Goal: Check status: Check status

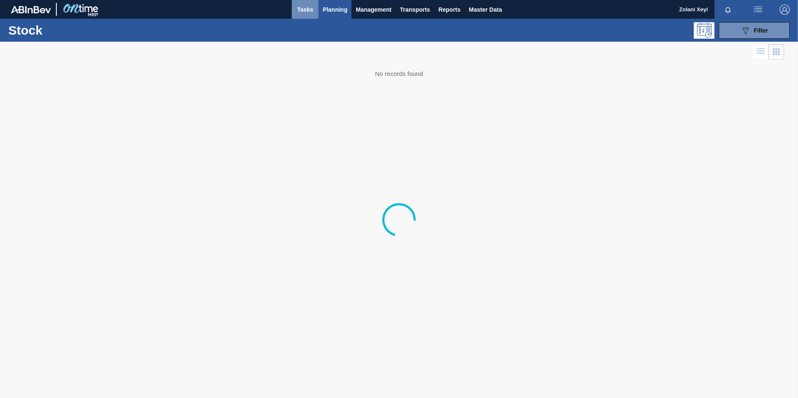
click at [308, 9] on span "Tasks" at bounding box center [305, 10] width 18 height 10
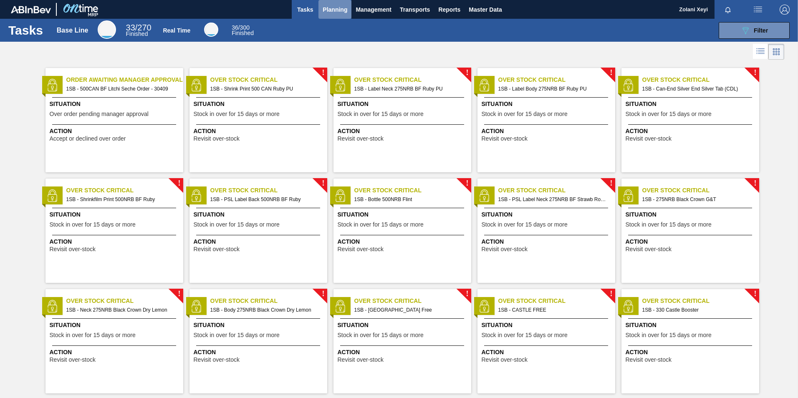
click at [333, 9] on span "Planning" at bounding box center [335, 10] width 25 height 10
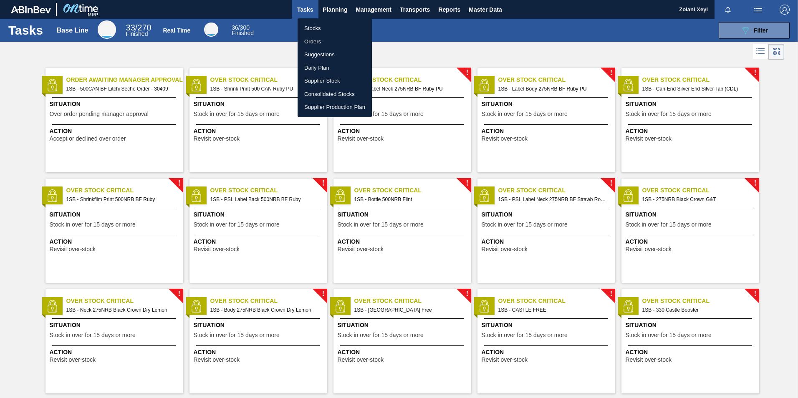
click at [312, 41] on li "Orders" at bounding box center [335, 41] width 74 height 13
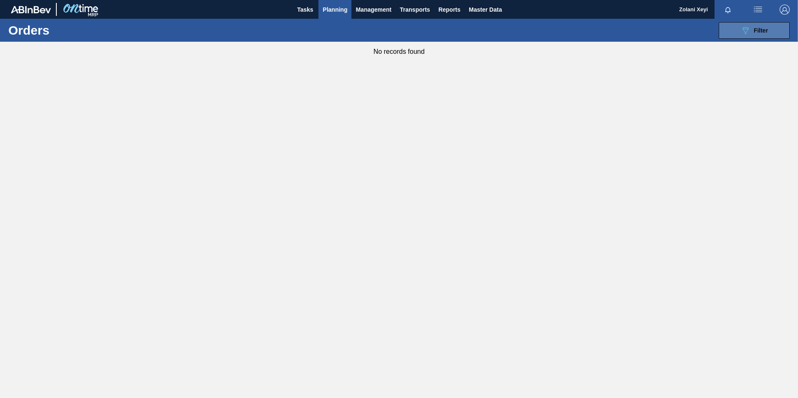
click at [749, 31] on icon "089F7B8B-B2A5-4AFE-B5C0-19BA573D28AC" at bounding box center [746, 30] width 10 height 10
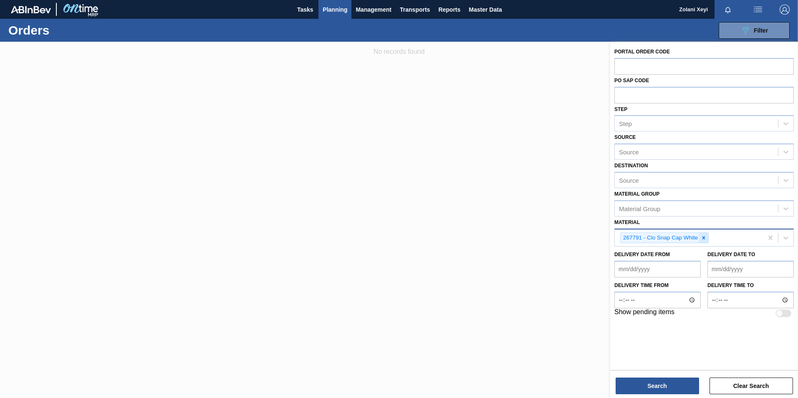
click at [705, 237] on icon at bounding box center [704, 238] width 6 height 6
type input "284673"
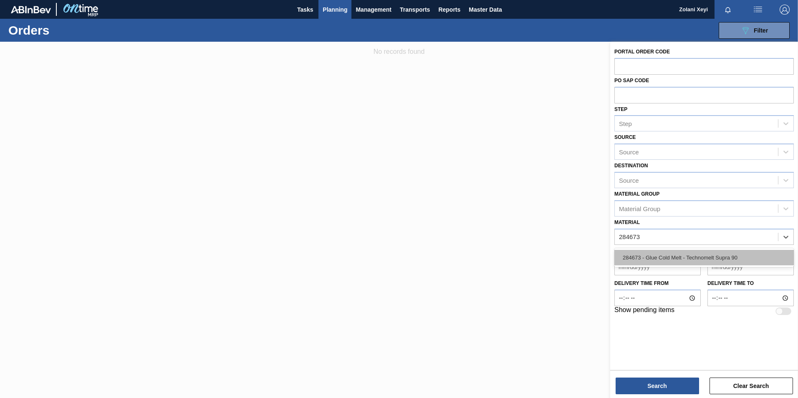
click at [679, 255] on div "284673 - Glue Cold Melt - Technomelt Supra 90" at bounding box center [704, 257] width 180 height 15
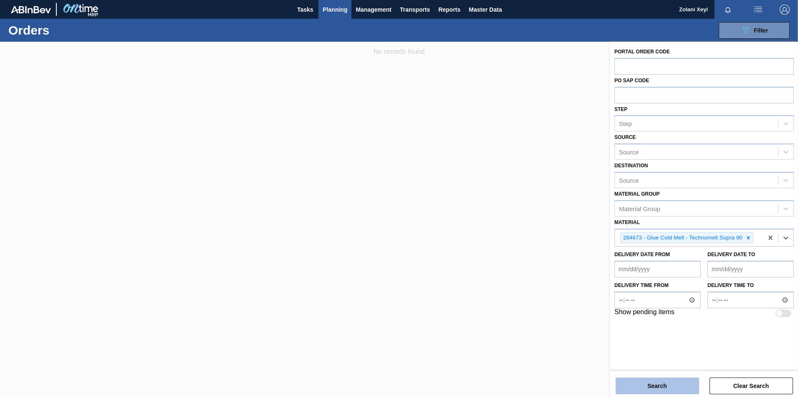
click at [667, 384] on button "Search" at bounding box center [657, 386] width 83 height 17
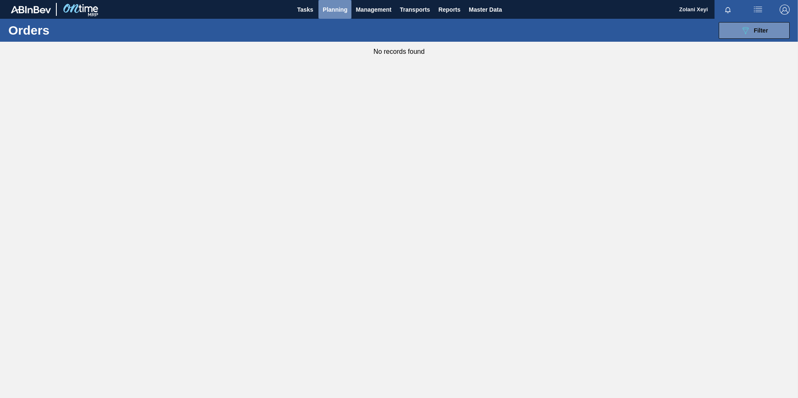
click at [338, 7] on span "Planning" at bounding box center [335, 10] width 25 height 10
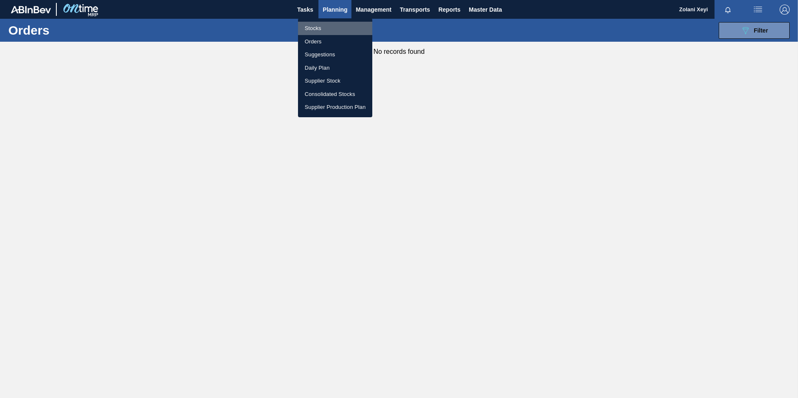
click at [313, 28] on li "Stocks" at bounding box center [335, 28] width 74 height 13
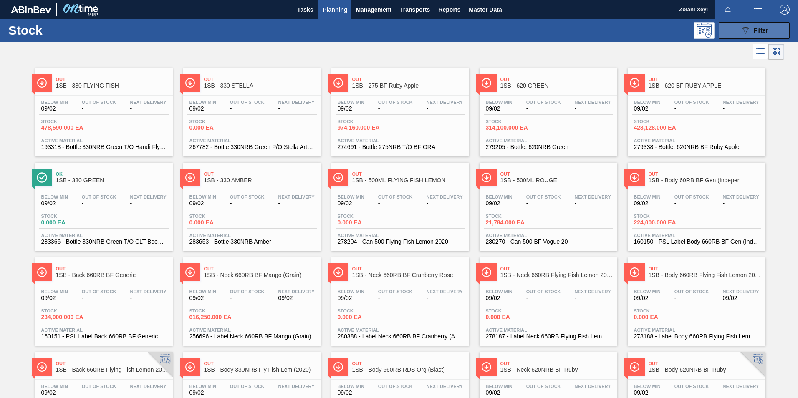
click at [736, 29] on button "089F7B8B-B2A5-4AFE-B5C0-19BA573D28AC Filter" at bounding box center [754, 30] width 71 height 17
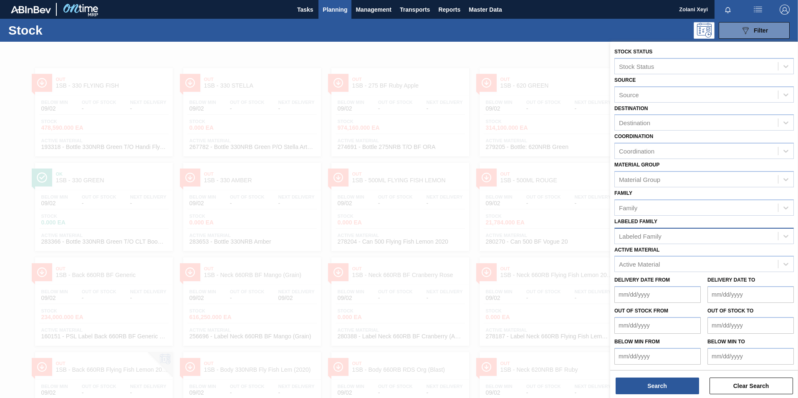
scroll to position [0, 0]
click at [336, 10] on span "Planning" at bounding box center [335, 10] width 25 height 10
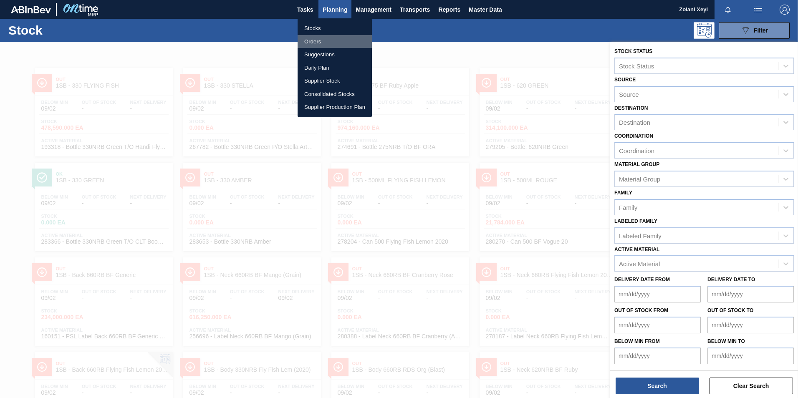
click at [313, 40] on li "Orders" at bounding box center [335, 41] width 74 height 13
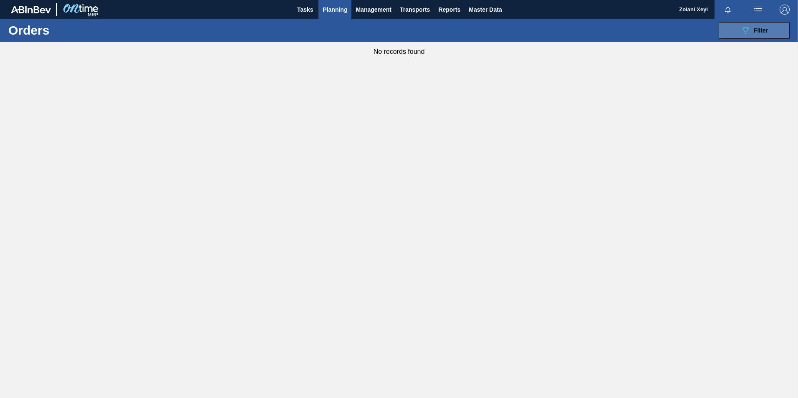
click at [741, 30] on icon "089F7B8B-B2A5-4AFE-B5C0-19BA573D28AC" at bounding box center [746, 30] width 10 height 10
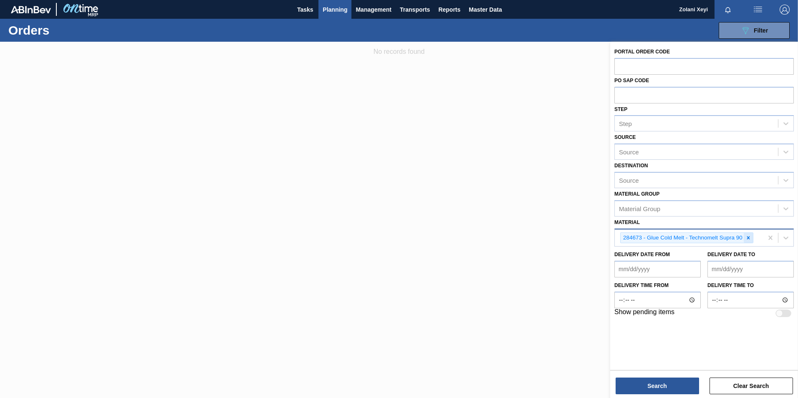
click at [749, 237] on icon at bounding box center [748, 237] width 3 height 3
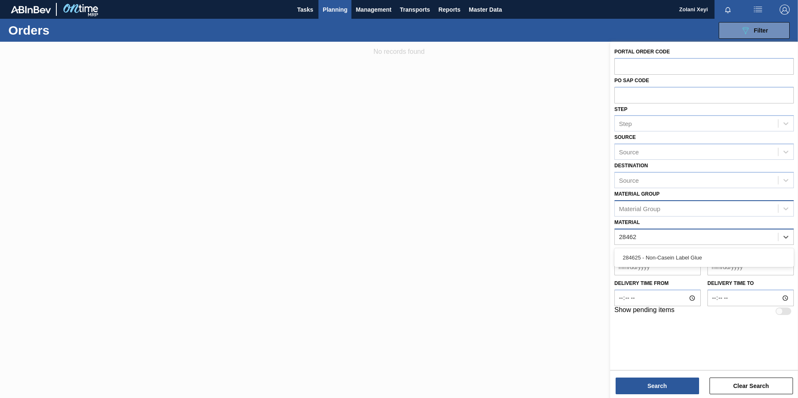
type input "284625"
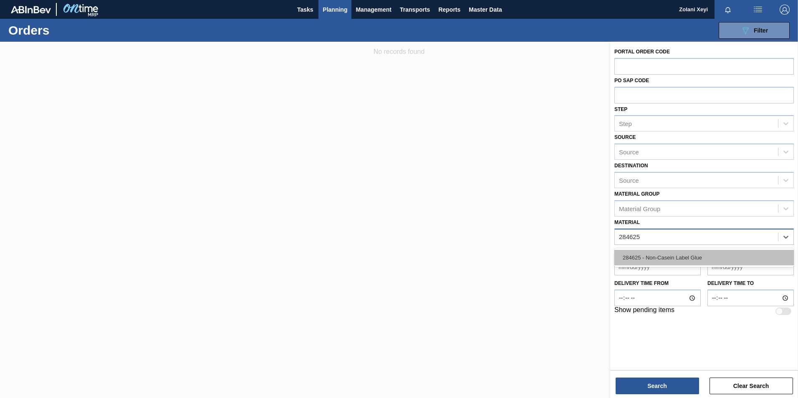
click at [678, 255] on div "284625 - Non-Casein Label Glue" at bounding box center [704, 257] width 180 height 15
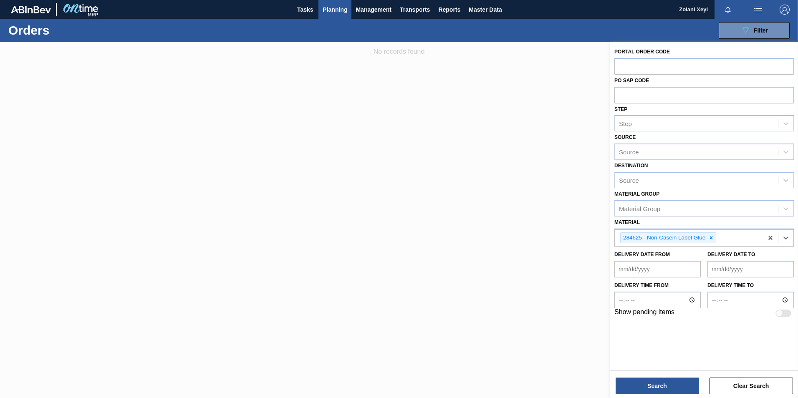
click at [782, 312] on div at bounding box center [779, 313] width 7 height 7
checkbox input "true"
click at [672, 385] on button "Search" at bounding box center [657, 386] width 83 height 17
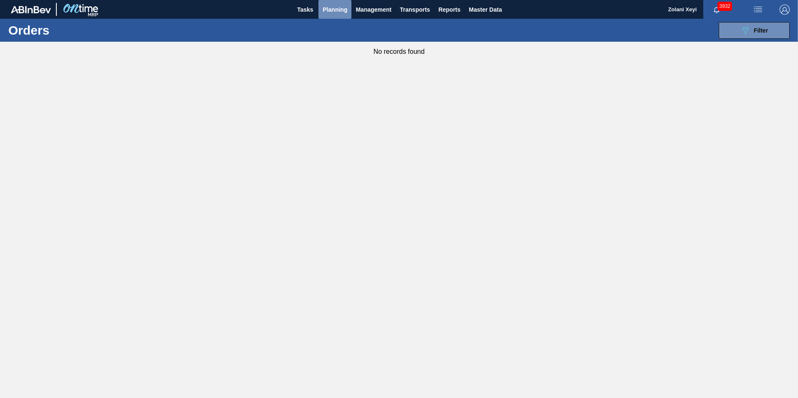
click at [338, 8] on span "Planning" at bounding box center [335, 10] width 25 height 10
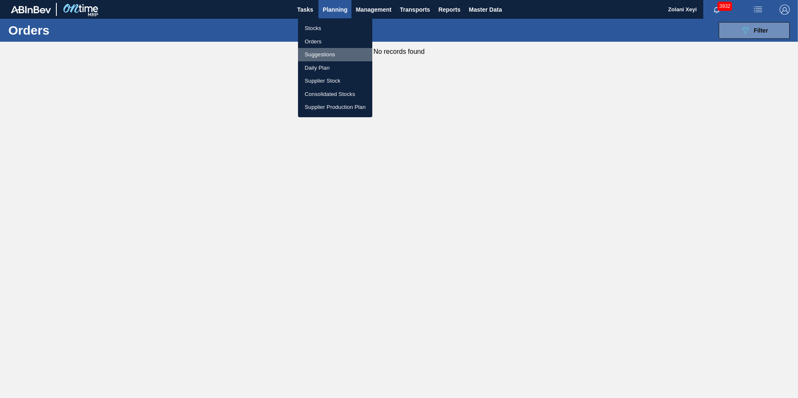
click at [324, 53] on li "Suggestions" at bounding box center [335, 54] width 74 height 13
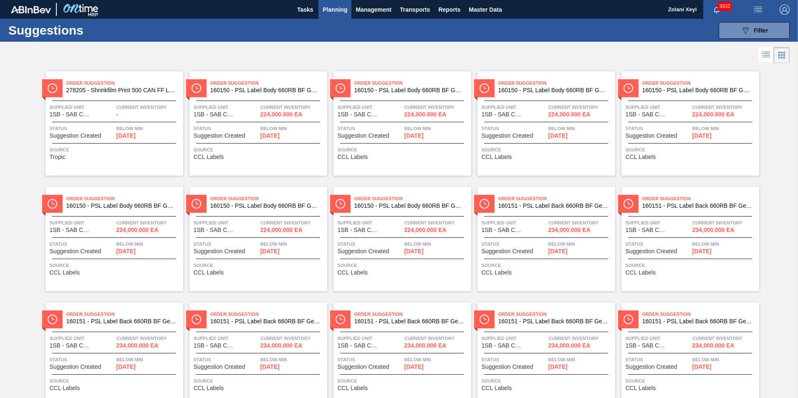
click at [334, 8] on span "Planning" at bounding box center [335, 10] width 25 height 10
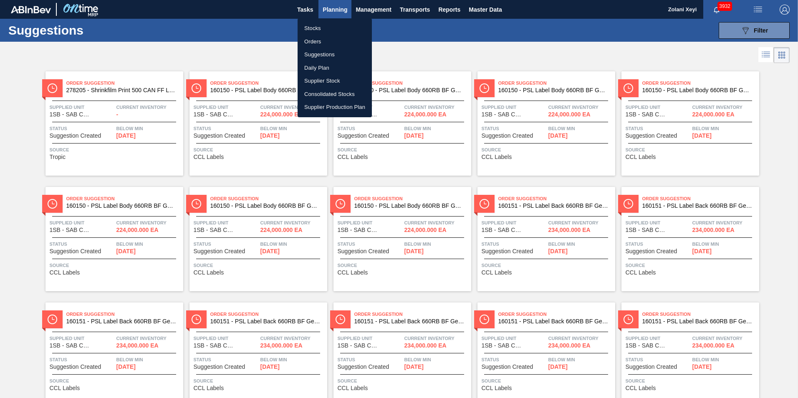
click at [732, 31] on div at bounding box center [399, 199] width 798 height 398
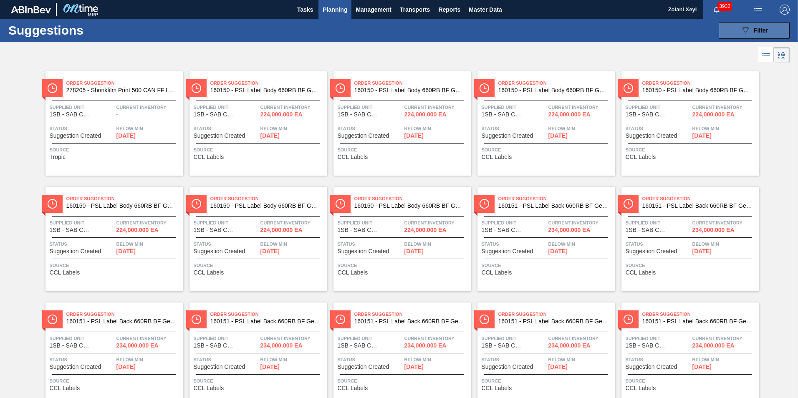
click at [732, 29] on button "089F7B8B-B2A5-4AFE-B5C0-19BA573D28AC Filter" at bounding box center [754, 30] width 71 height 17
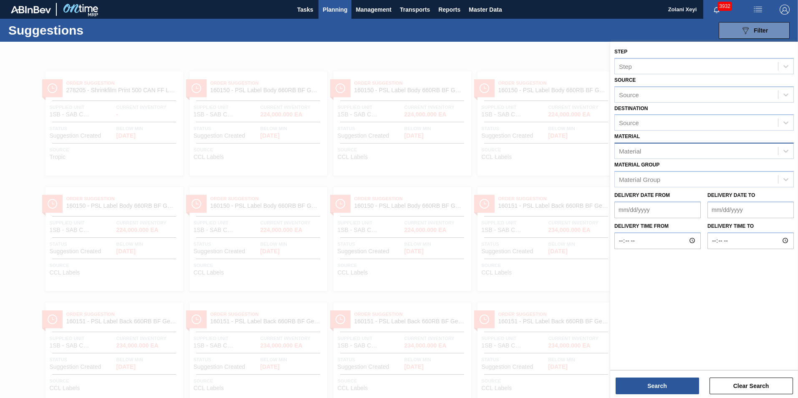
click at [653, 147] on div "Material" at bounding box center [696, 151] width 163 height 12
type input "284625"
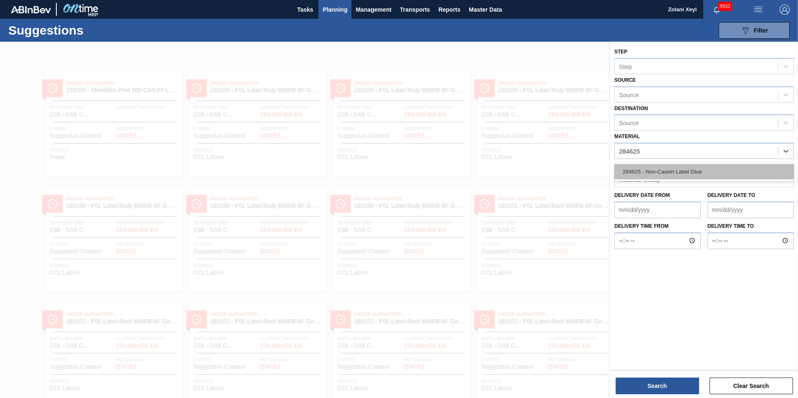
click at [686, 171] on div "284625 - Non-Casein Label Glue" at bounding box center [704, 171] width 180 height 15
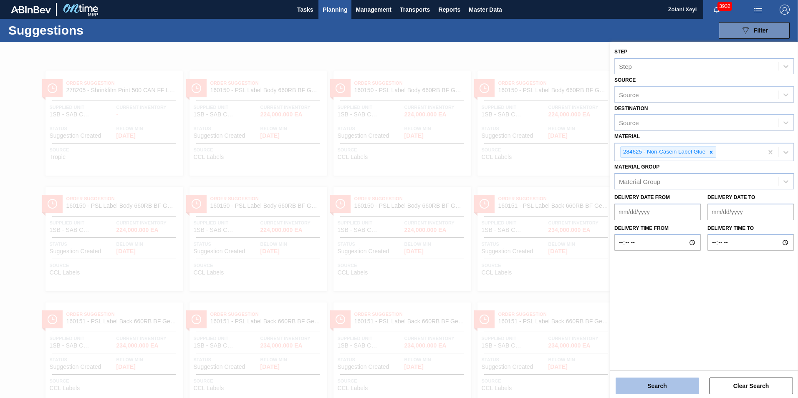
click at [672, 386] on button "Search" at bounding box center [657, 386] width 83 height 17
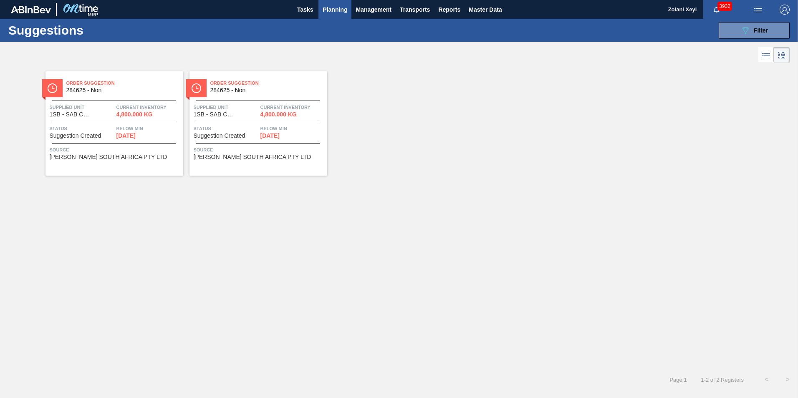
click at [243, 120] on div "Order Suggestion 284625 - Non Supplied Unit 1SB - SAB Chamdor Brewery Current i…" at bounding box center [259, 123] width 138 height 104
click at [738, 31] on button "089F7B8B-B2A5-4AFE-B5C0-19BA573D28AC Filter" at bounding box center [754, 30] width 71 height 17
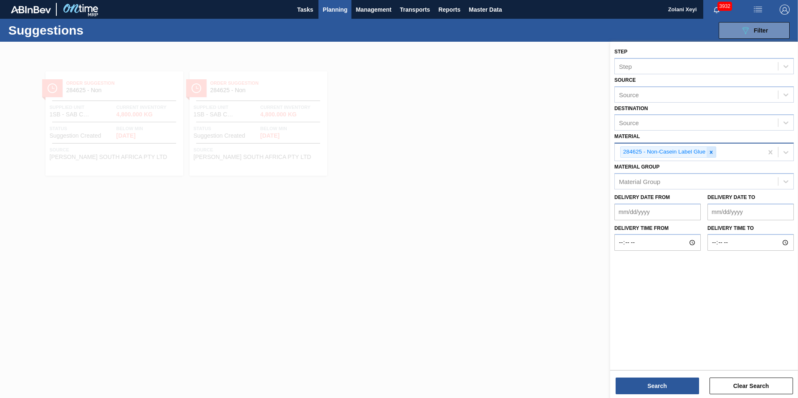
click at [712, 152] on icon at bounding box center [711, 152] width 3 height 3
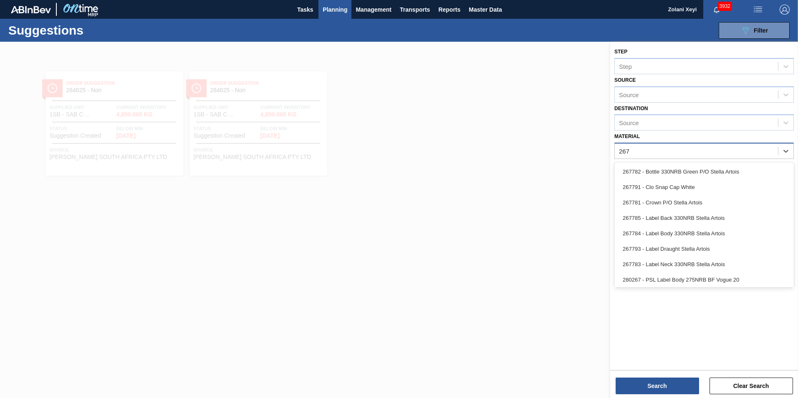
type input "2677"
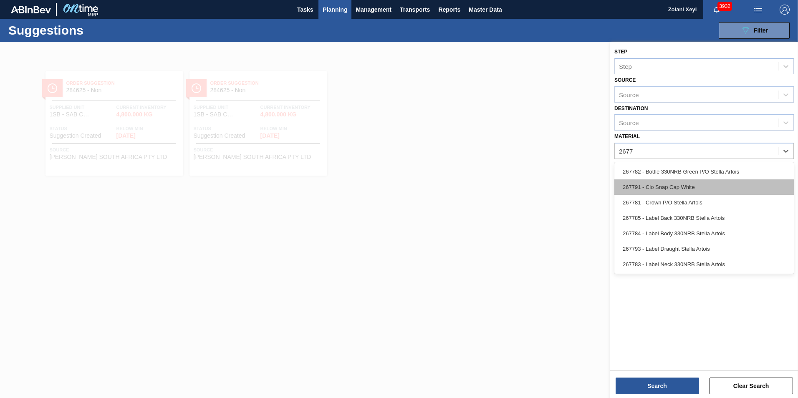
click at [668, 186] on div "267791 - Clo Snap Cap White" at bounding box center [704, 187] width 180 height 15
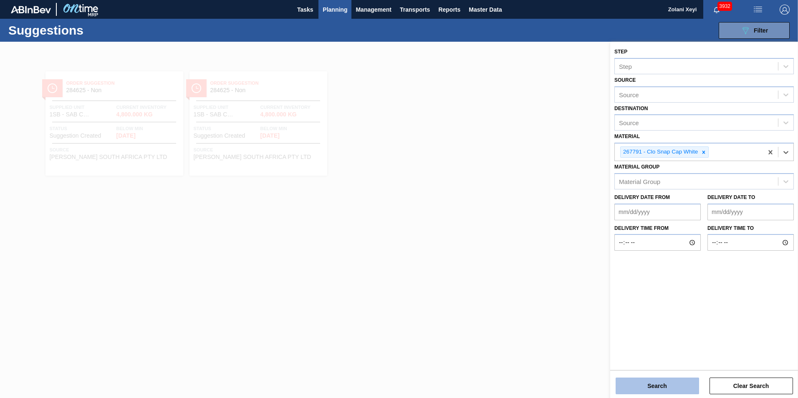
click at [668, 384] on button "Search" at bounding box center [657, 386] width 83 height 17
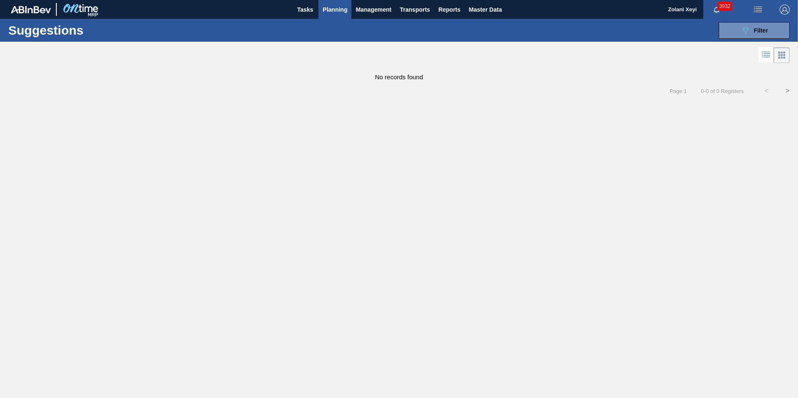
click at [338, 9] on span "Planning" at bounding box center [335, 10] width 25 height 10
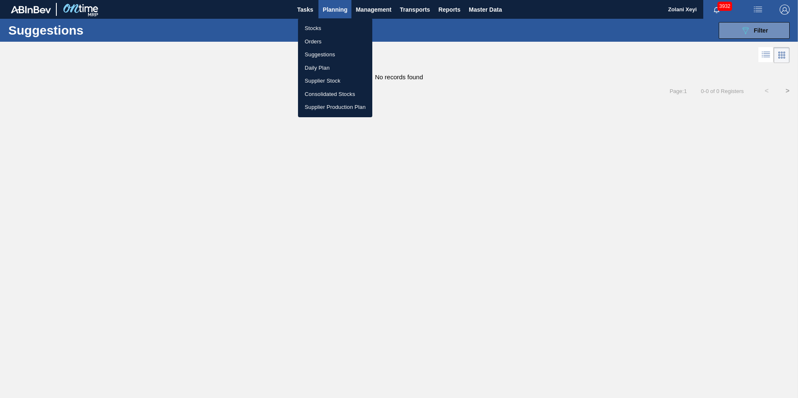
click at [313, 40] on li "Orders" at bounding box center [335, 41] width 74 height 13
